Goal: Ask a question: Seek information or help from site administrators or community

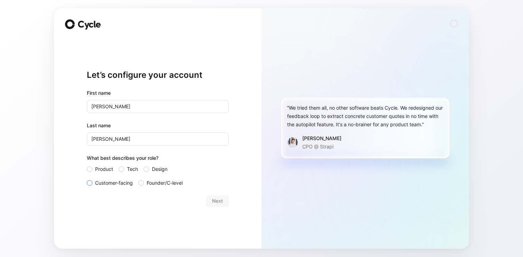
click at [101, 183] on span "Customer-facing" at bounding box center [114, 183] width 38 height 8
click at [87, 179] on input "Customer-facing" at bounding box center [87, 179] width 0 height 0
click at [215, 200] on span "Next" at bounding box center [217, 201] width 11 height 8
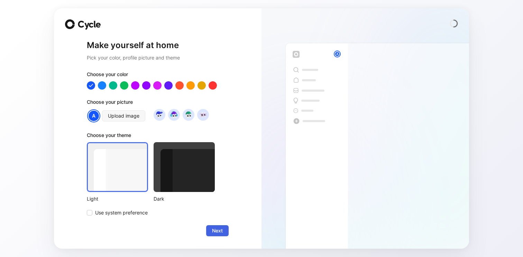
click at [218, 230] on span "Next" at bounding box center [217, 230] width 11 height 8
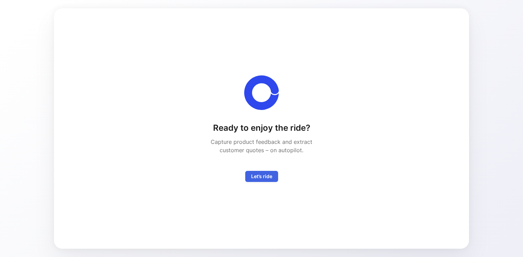
click at [264, 175] on span "Let’s ride" at bounding box center [261, 176] width 21 height 8
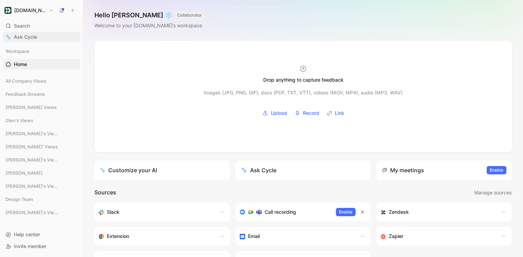
click at [30, 38] on span "Ask Cycle" at bounding box center [25, 37] width 23 height 8
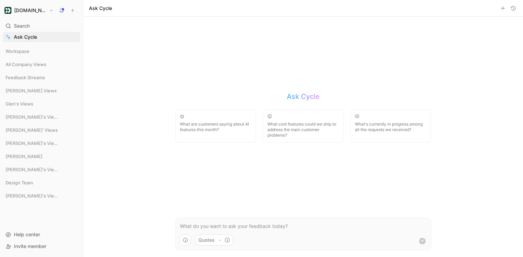
click at [269, 226] on p at bounding box center [303, 226] width 247 height 8
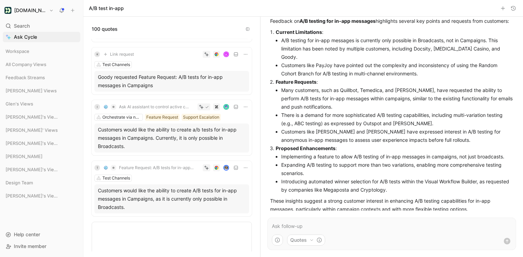
scroll to position [229, 0]
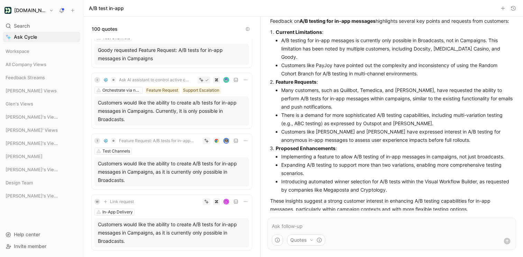
click at [208, 108] on div "Customers would like the ability to create a/b tests for in-app messages in Cam…" at bounding box center [172, 111] width 148 height 25
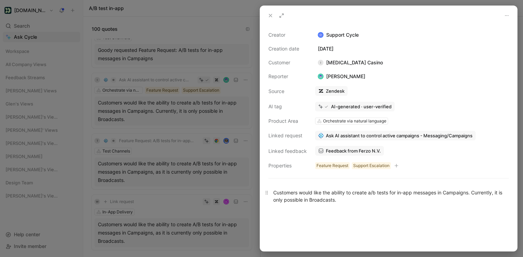
click at [334, 198] on div "Customers would like the ability to create a/b tests for in-app messages in Cam…" at bounding box center [388, 196] width 231 height 15
click at [271, 15] on icon at bounding box center [271, 16] width 6 height 6
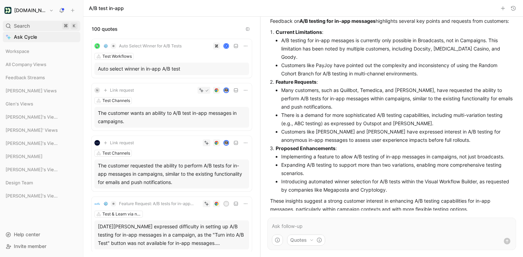
click at [25, 26] on span "Search" at bounding box center [22, 26] width 16 height 8
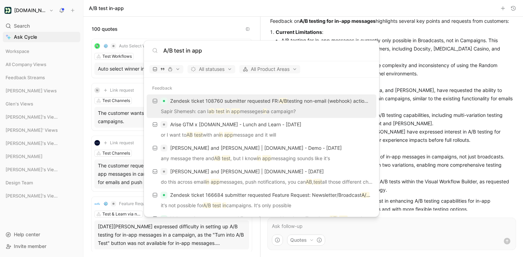
type input "A/B test in app"
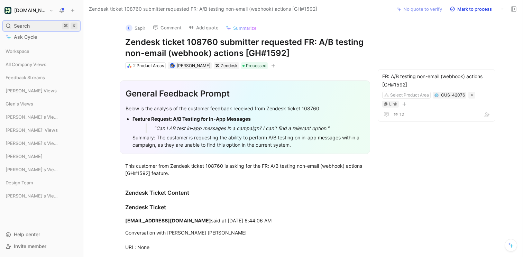
click at [26, 25] on span "Search" at bounding box center [22, 26] width 16 height 8
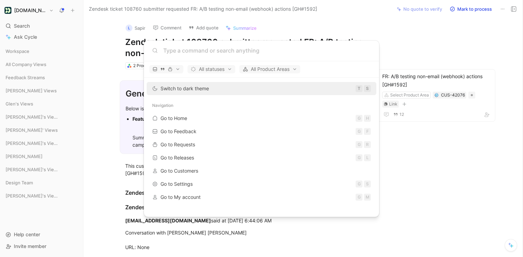
click at [203, 48] on input at bounding box center [266, 50] width 207 height 8
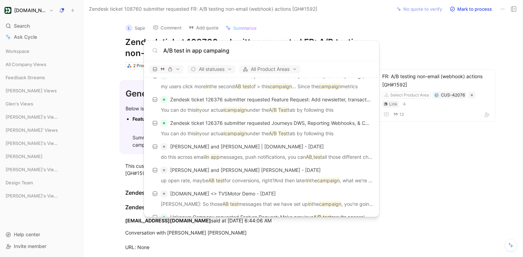
scroll to position [239, 0]
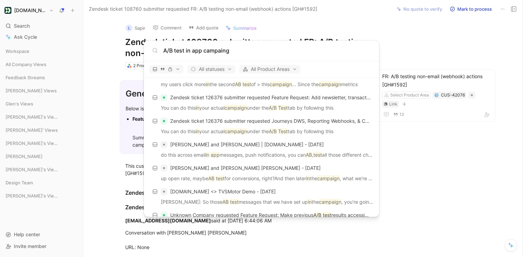
type input "A/B test in app campaing"
